Goal: Navigation & Orientation: Find specific page/section

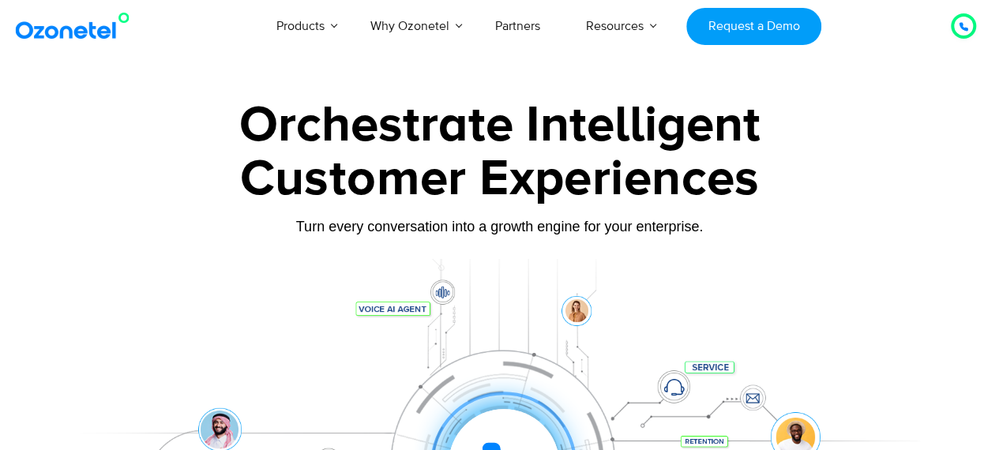
click at [67, 174] on div "Customer Experiences" at bounding box center [500, 179] width 876 height 76
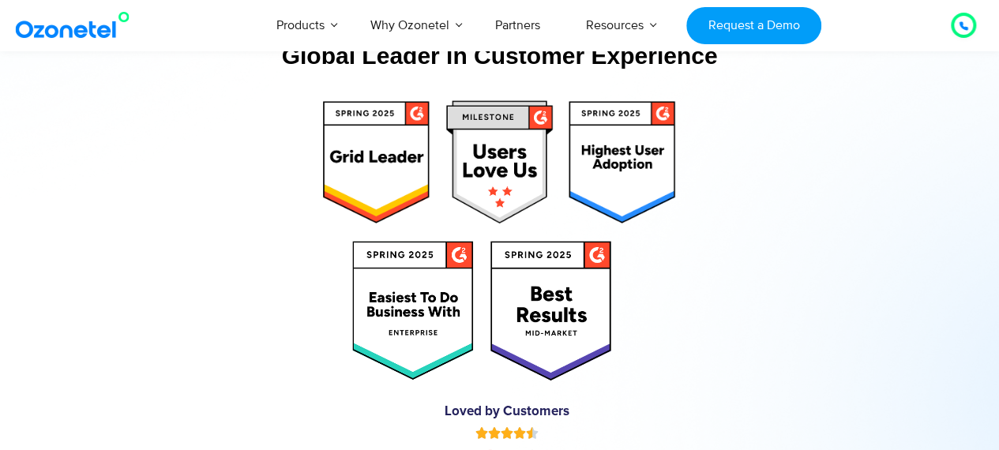
scroll to position [7706, 0]
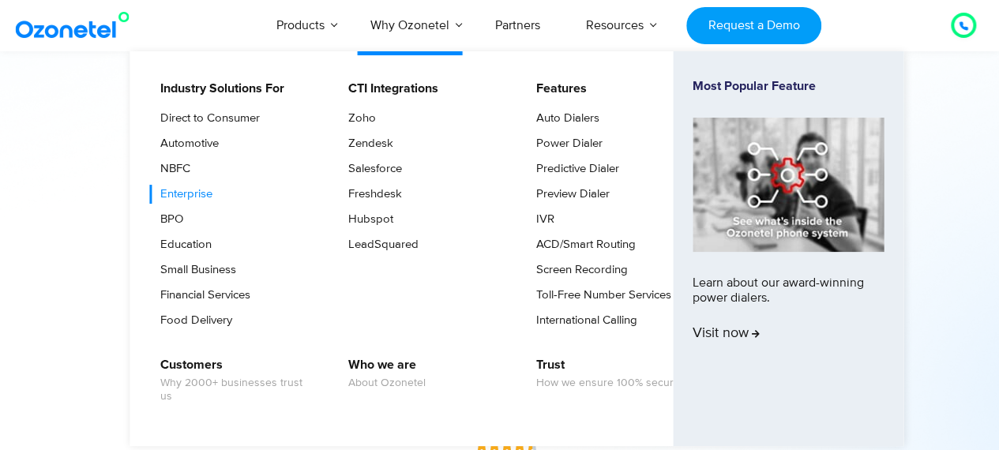
click at [191, 186] on link "Enterprise" at bounding box center [182, 194] width 65 height 19
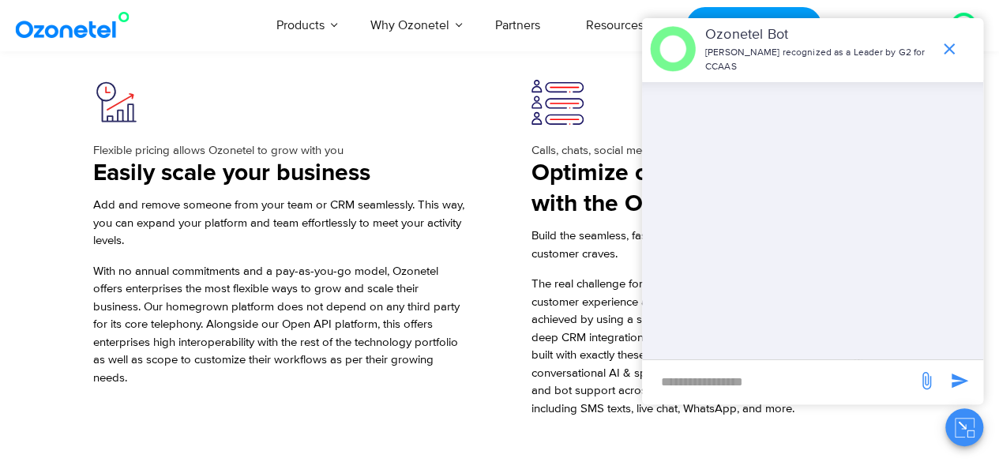
scroll to position [1420, 0]
click at [946, 45] on icon "end chat or minimize" at bounding box center [949, 48] width 19 height 19
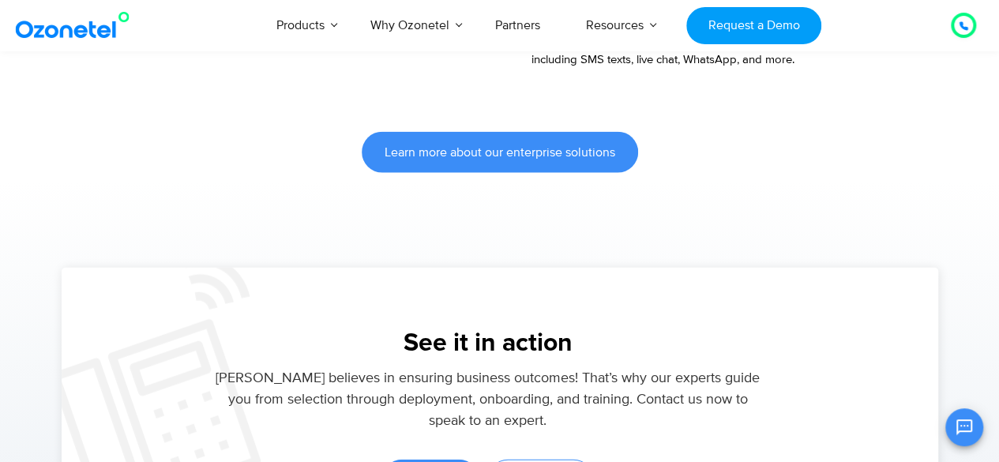
scroll to position [1758, 0]
